Goal: Task Accomplishment & Management: Manage account settings

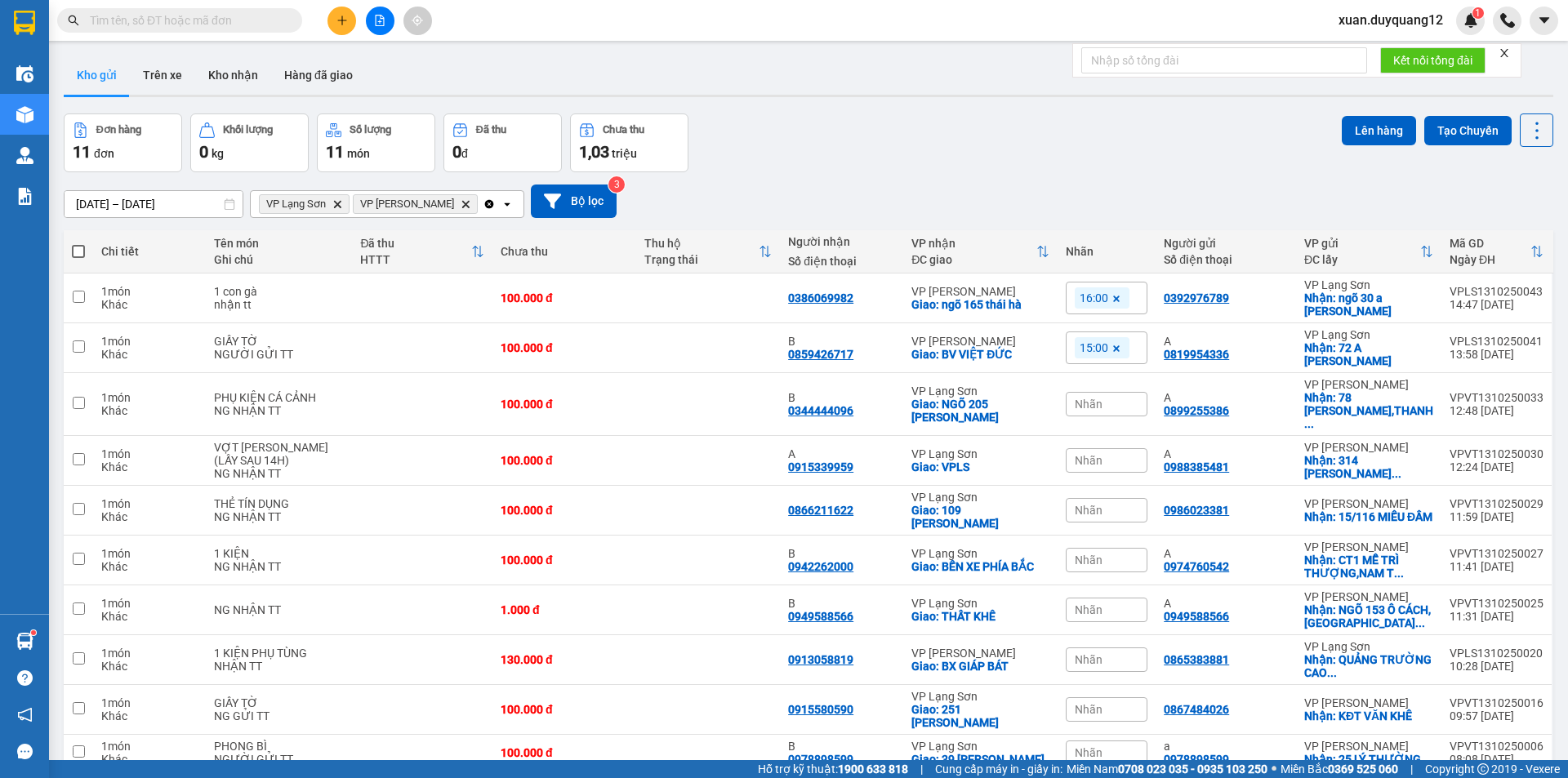
click at [1350, 29] on span "xuan.duyquang12" at bounding box center [1391, 20] width 131 height 20
click at [1360, 53] on span "Đăng xuất" at bounding box center [1398, 50] width 97 height 18
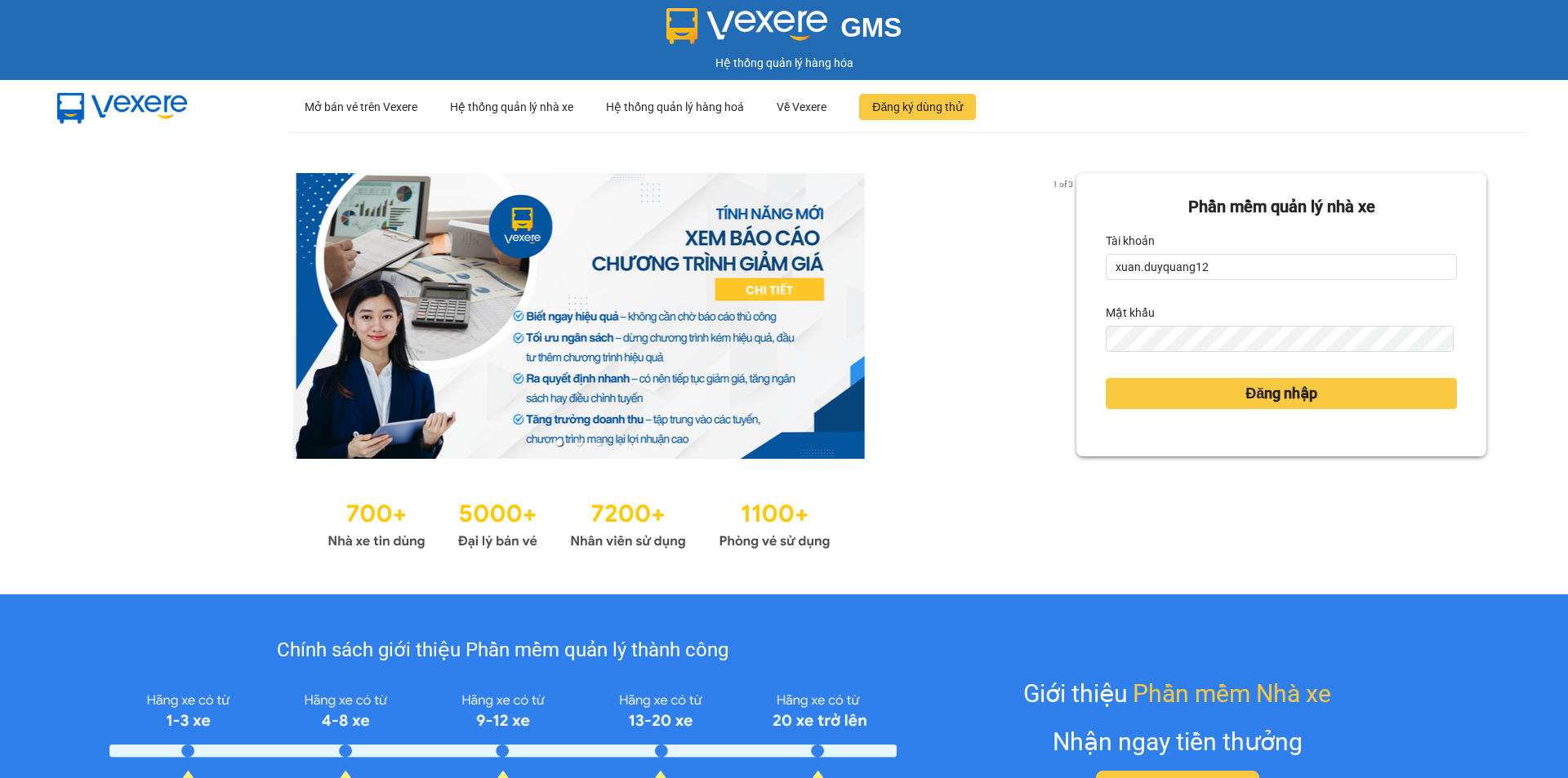
click at [1199, 284] on form "Phần mềm quản lý nhà xe Tài khoản xuan.duyquang12 Mật khẩu Đăng nhập" at bounding box center [1281, 314] width 351 height 241
click at [1225, 262] on input "xuan.duyquang12" at bounding box center [1281, 266] width 351 height 26
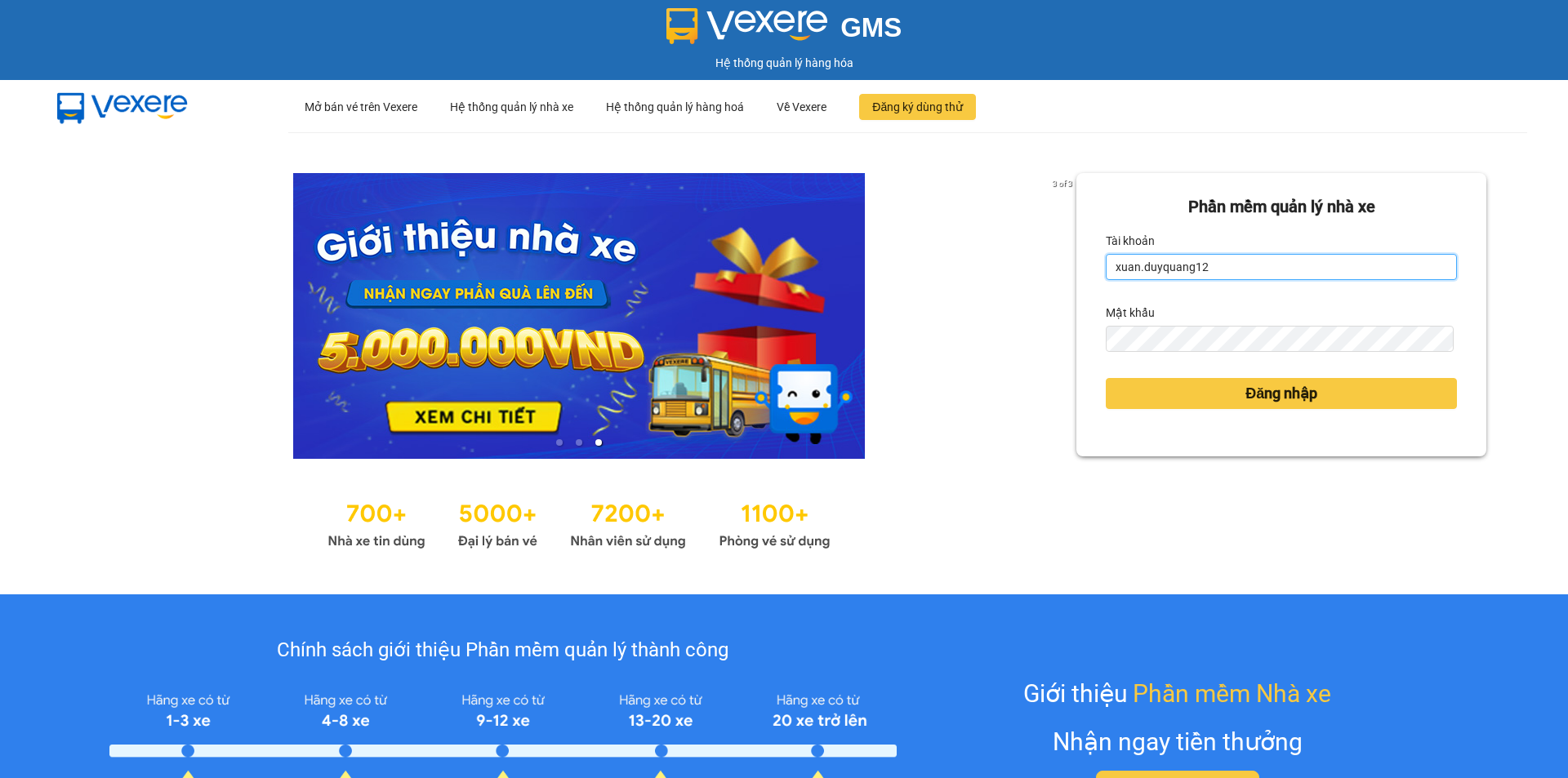
type input "hoangngoc.duyquang12"
click at [1322, 375] on div "Đăng nhập" at bounding box center [1281, 394] width 351 height 44
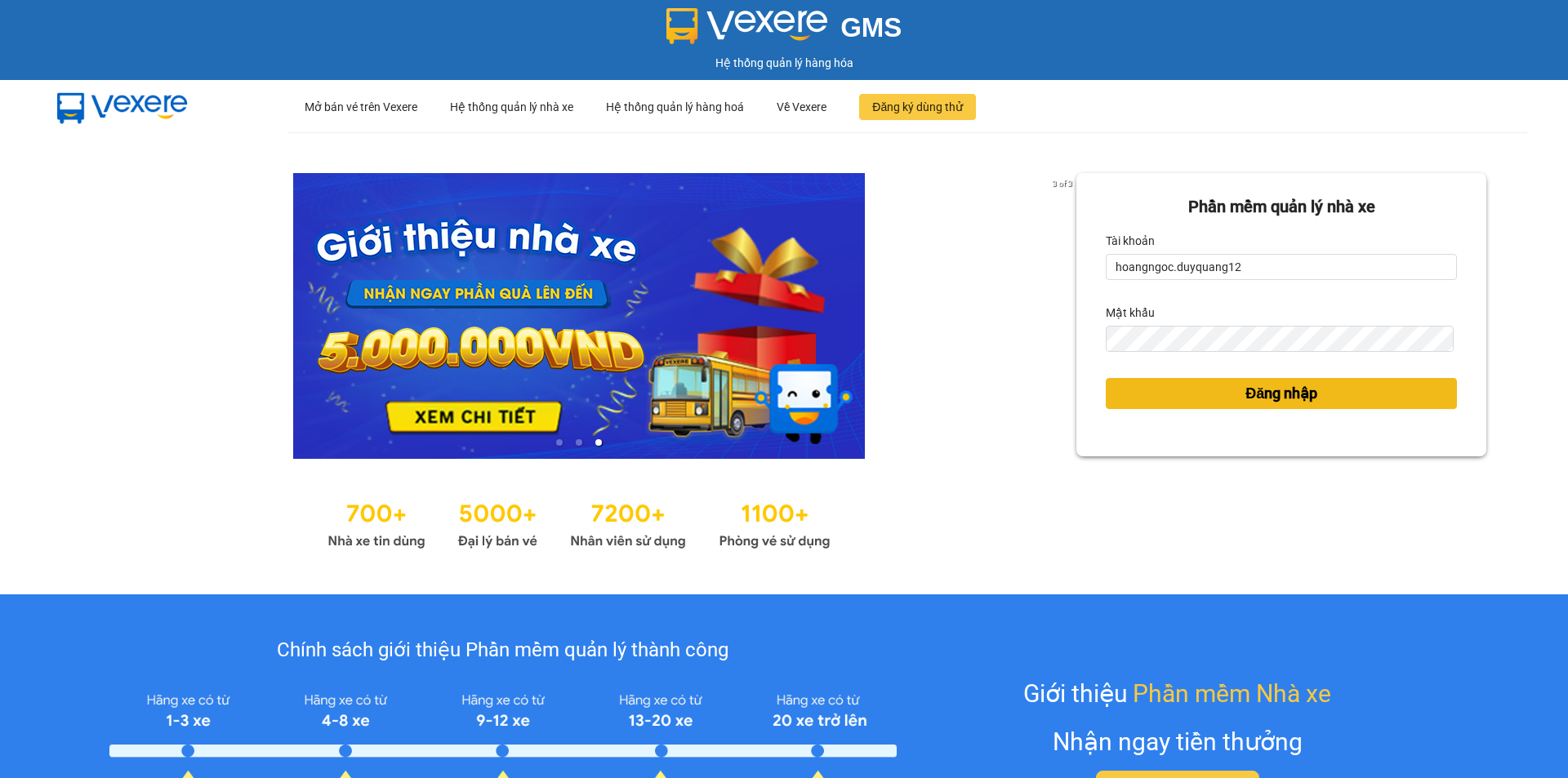
click at [1316, 386] on button "Đăng nhập" at bounding box center [1281, 394] width 351 height 31
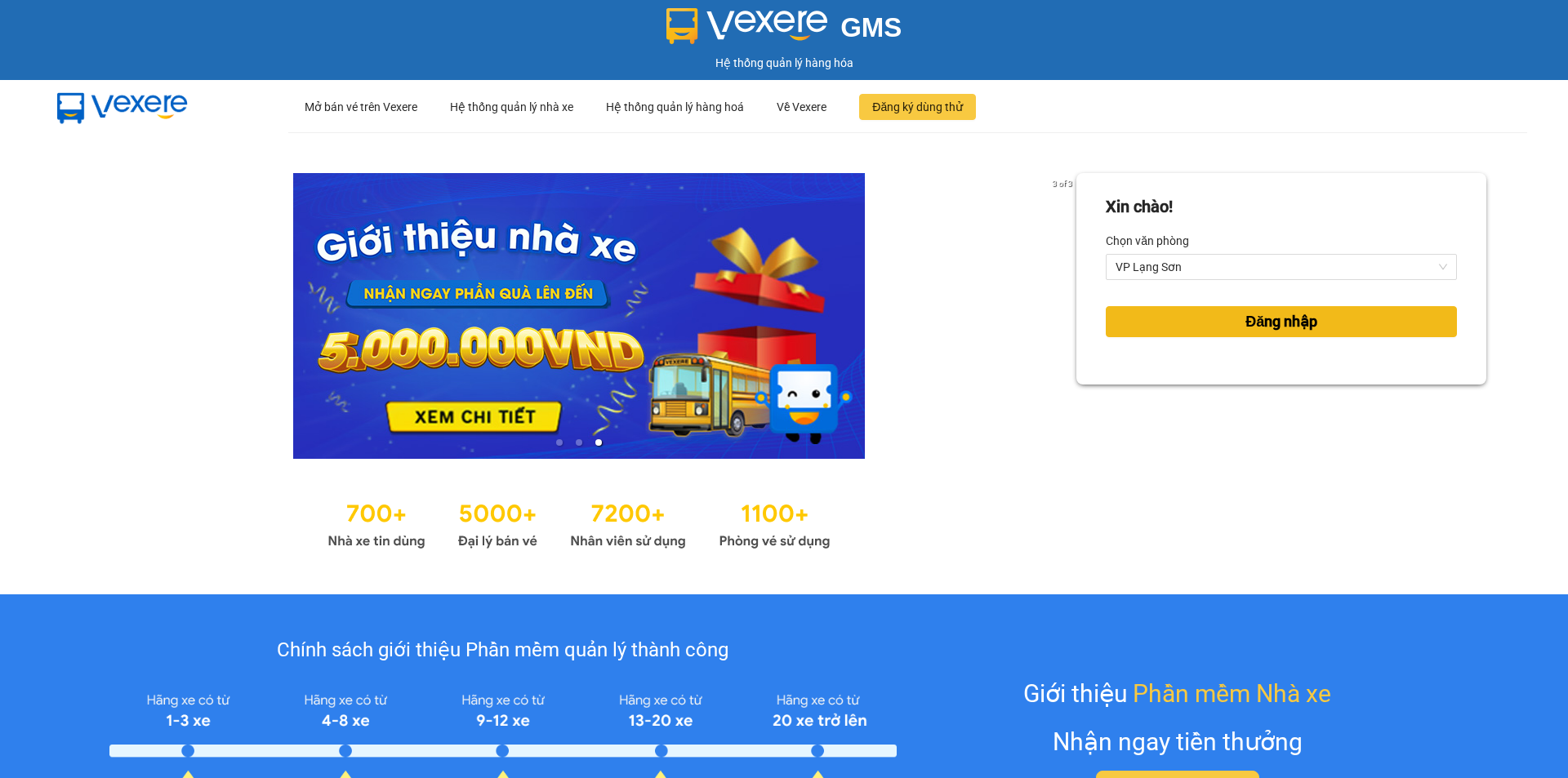
click at [1132, 312] on button "Đăng nhập" at bounding box center [1281, 322] width 351 height 31
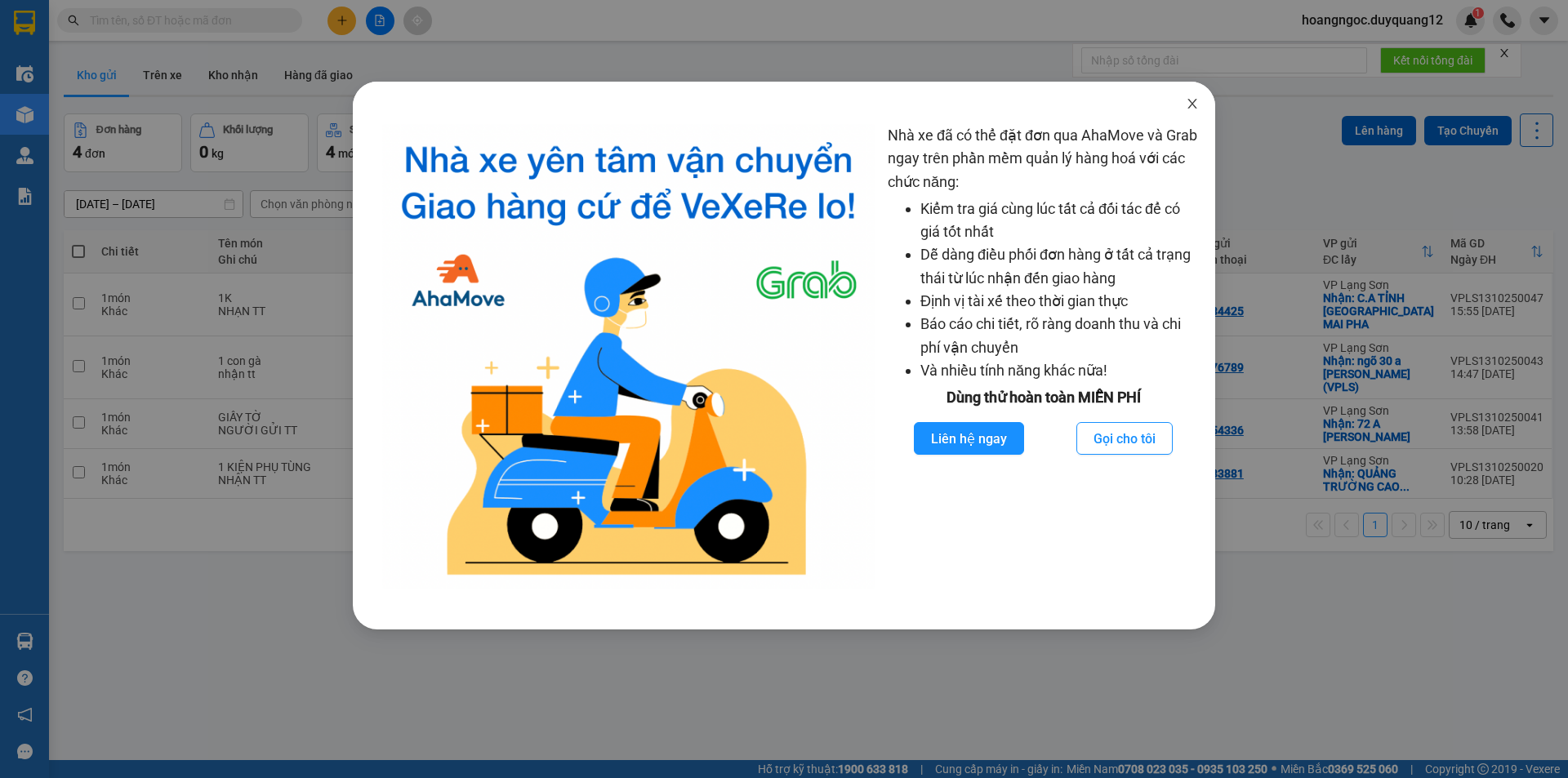
click at [1197, 97] on span "Close" at bounding box center [1193, 105] width 46 height 46
